Goal: Navigation & Orientation: Find specific page/section

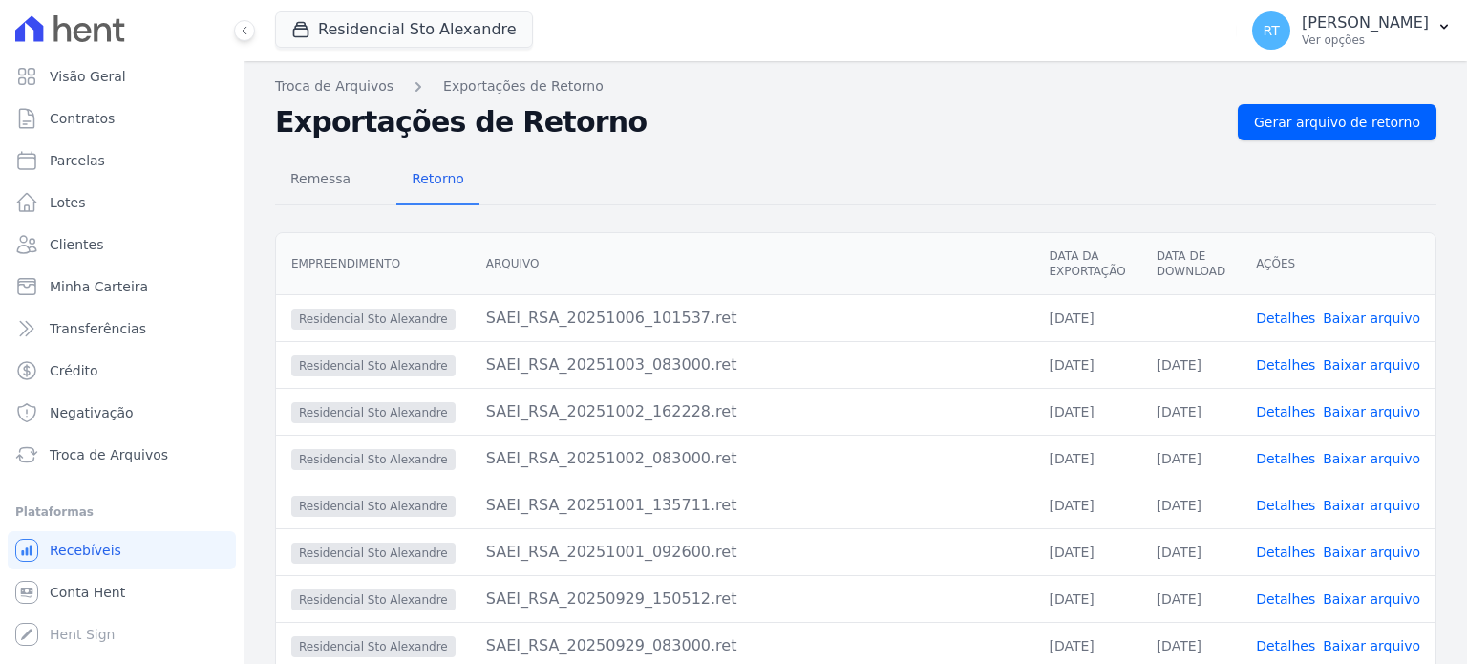
click at [1290, 321] on link "Detalhes" at bounding box center [1285, 317] width 59 height 15
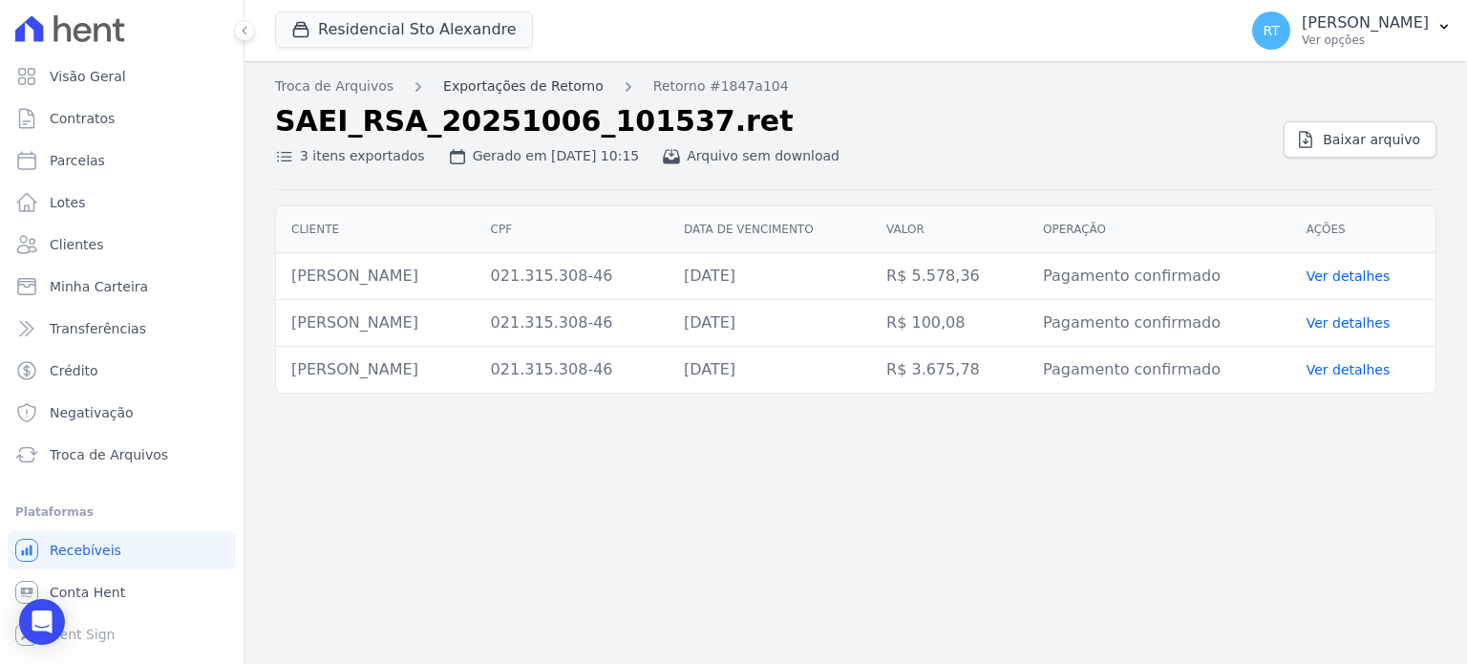
click at [517, 87] on link "Exportações de Retorno" at bounding box center [523, 86] width 160 height 20
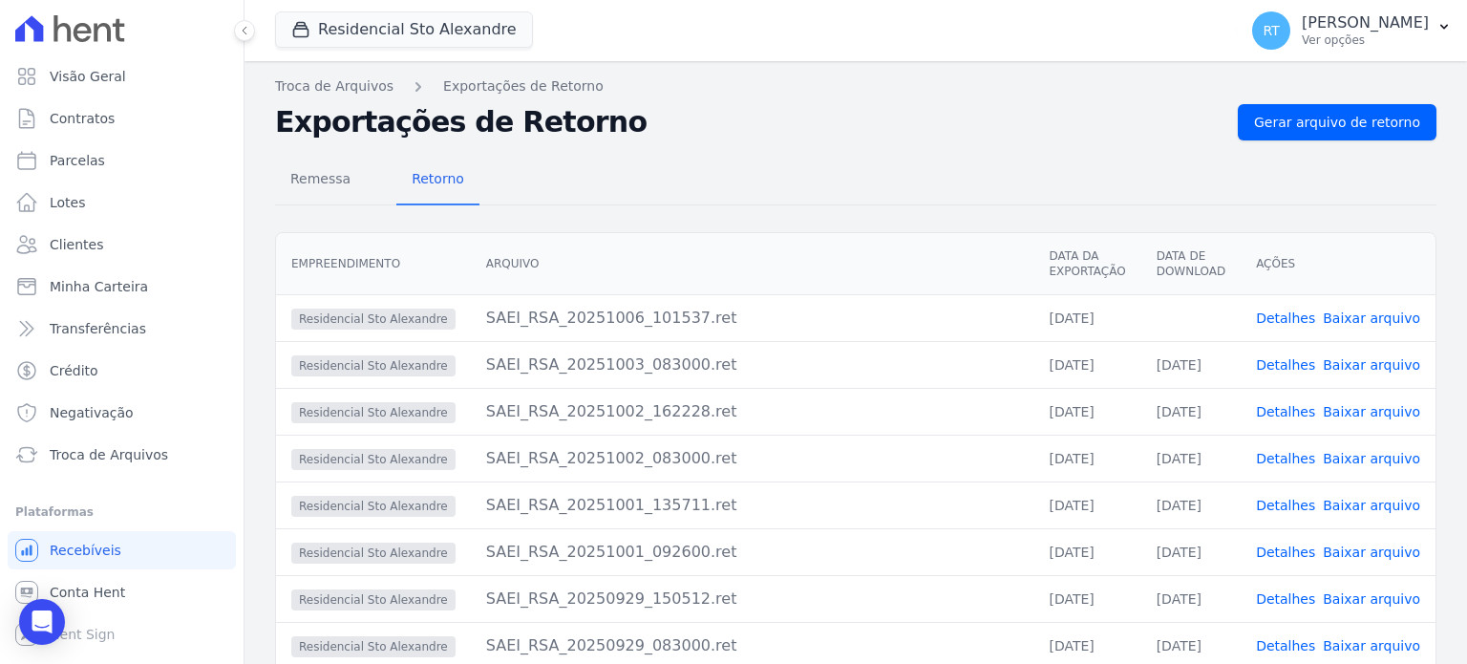
click at [886, 72] on div "Troca de Arquivos Exportações de Retorno Exportações de Retorno Gerar arquivo d…" at bounding box center [856, 453] width 1223 height 785
